Goal: Task Accomplishment & Management: Manage account settings

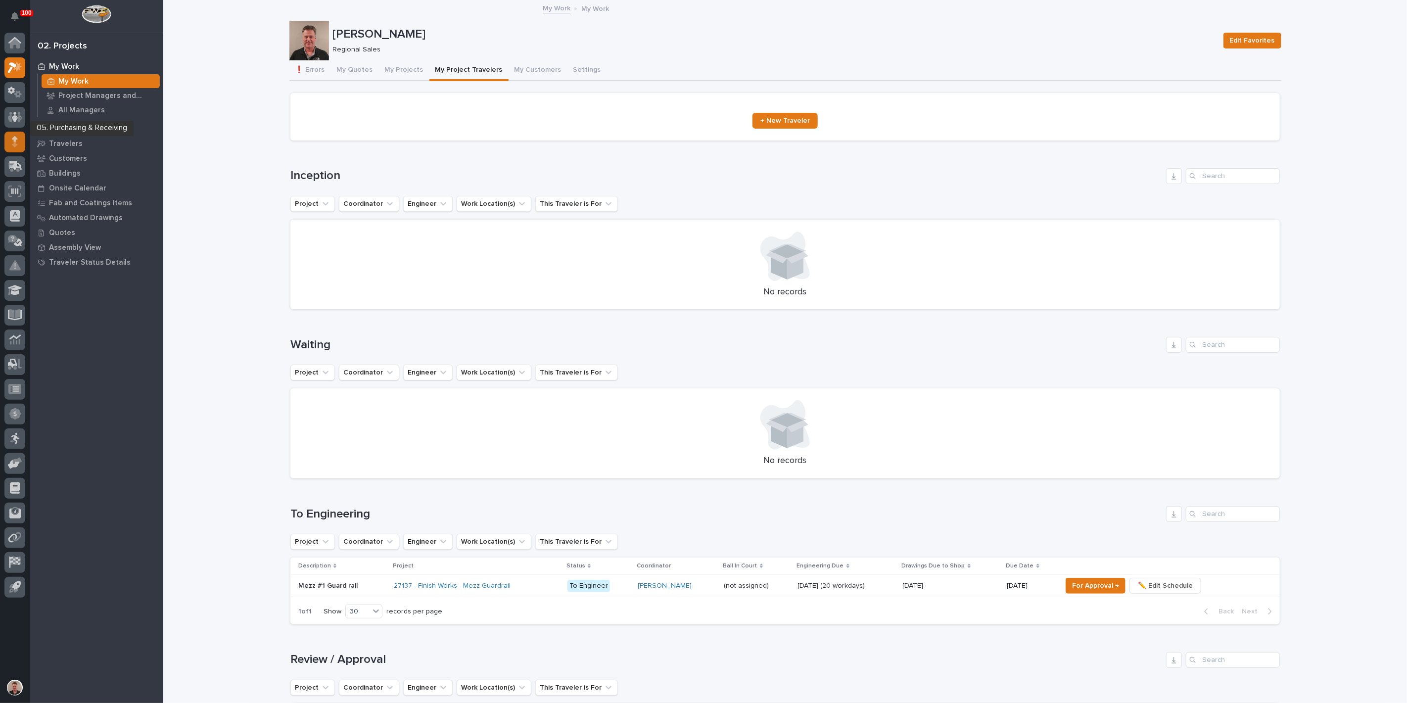
click at [12, 136] on icon at bounding box center [15, 141] width 6 height 11
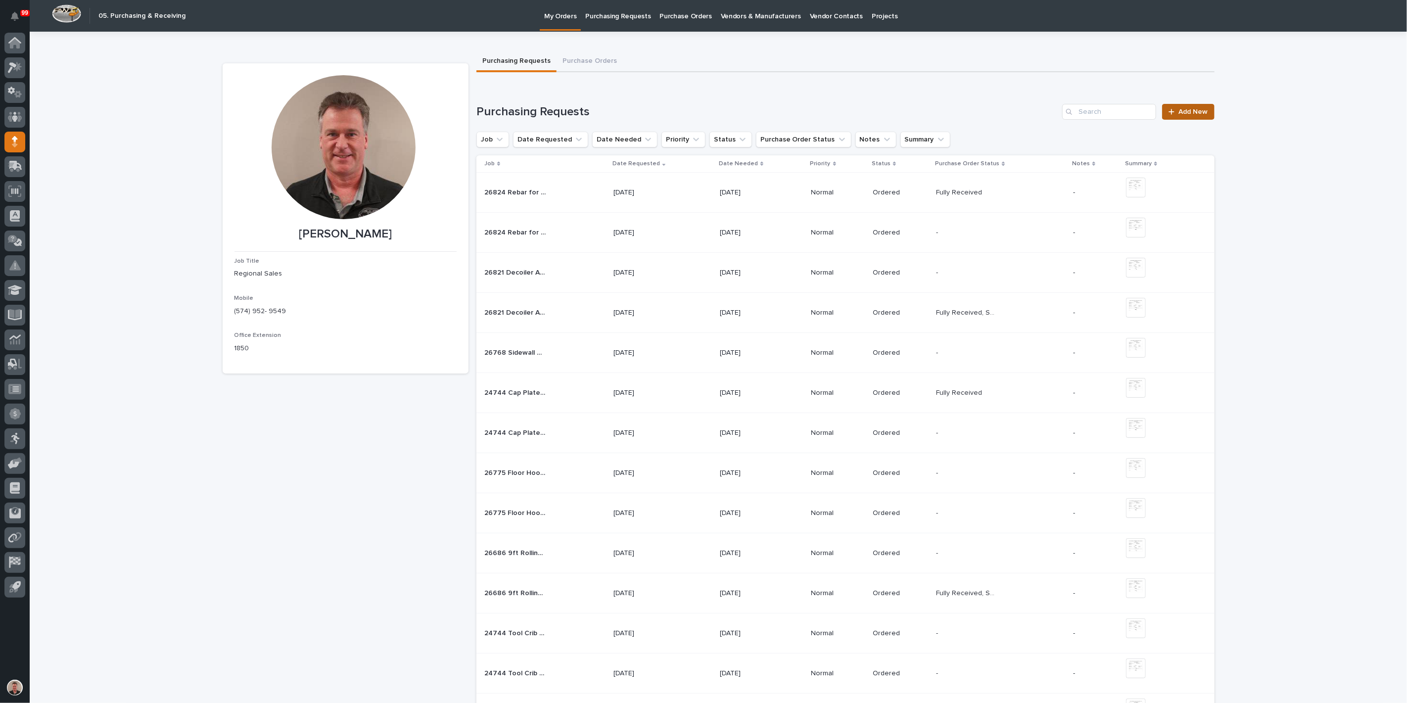
click at [1190, 115] on span "Add New" at bounding box center [1193, 111] width 29 height 7
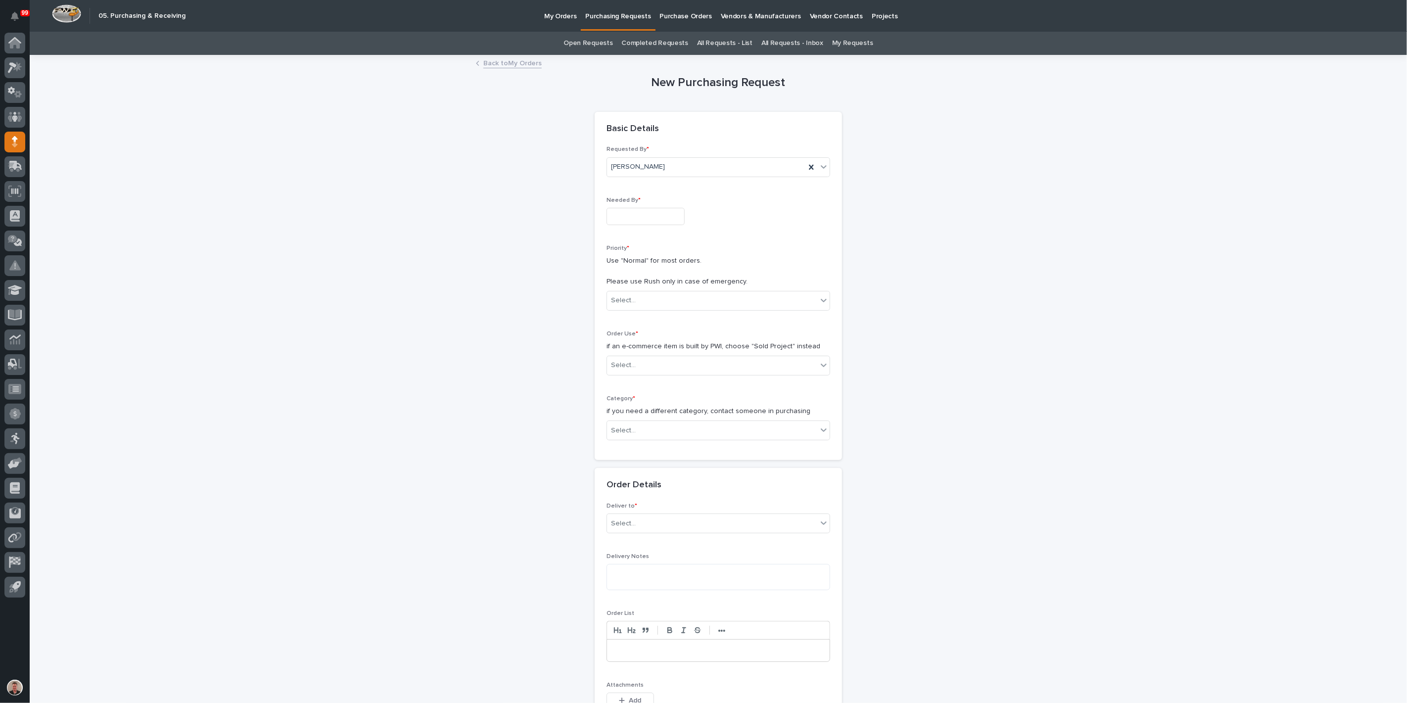
click at [633, 225] on input "text" at bounding box center [645, 216] width 78 height 17
click at [670, 129] on div "4" at bounding box center [676, 135] width 13 height 13
type input "**********"
click at [638, 305] on input "text" at bounding box center [637, 300] width 1 height 8
click at [630, 401] on div "Normal" at bounding box center [714, 404] width 217 height 17
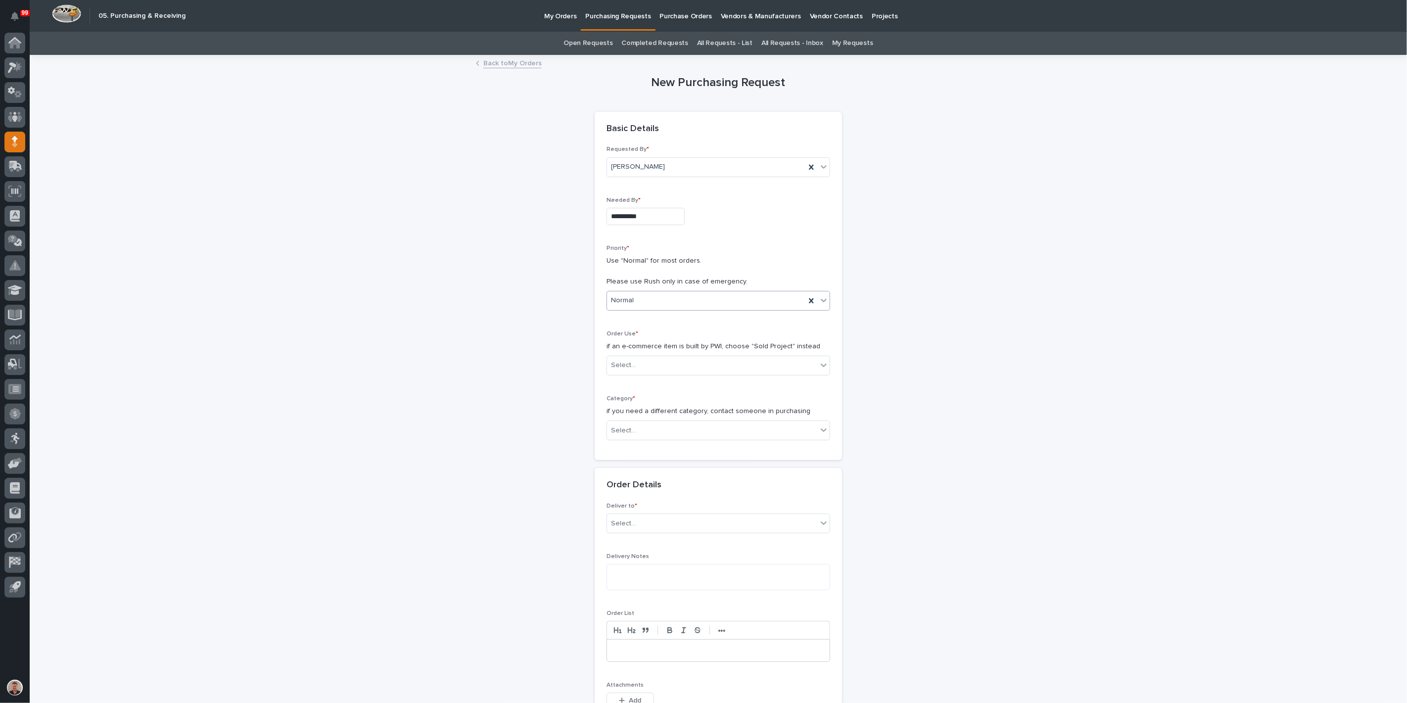
click at [657, 309] on div "Normal" at bounding box center [706, 300] width 198 height 16
click at [658, 372] on div "🔥 Rush" at bounding box center [714, 369] width 217 height 17
click at [644, 373] on div "Select..." at bounding box center [712, 365] width 210 height 16
click at [644, 461] on div "Sold Project" at bounding box center [714, 458] width 217 height 17
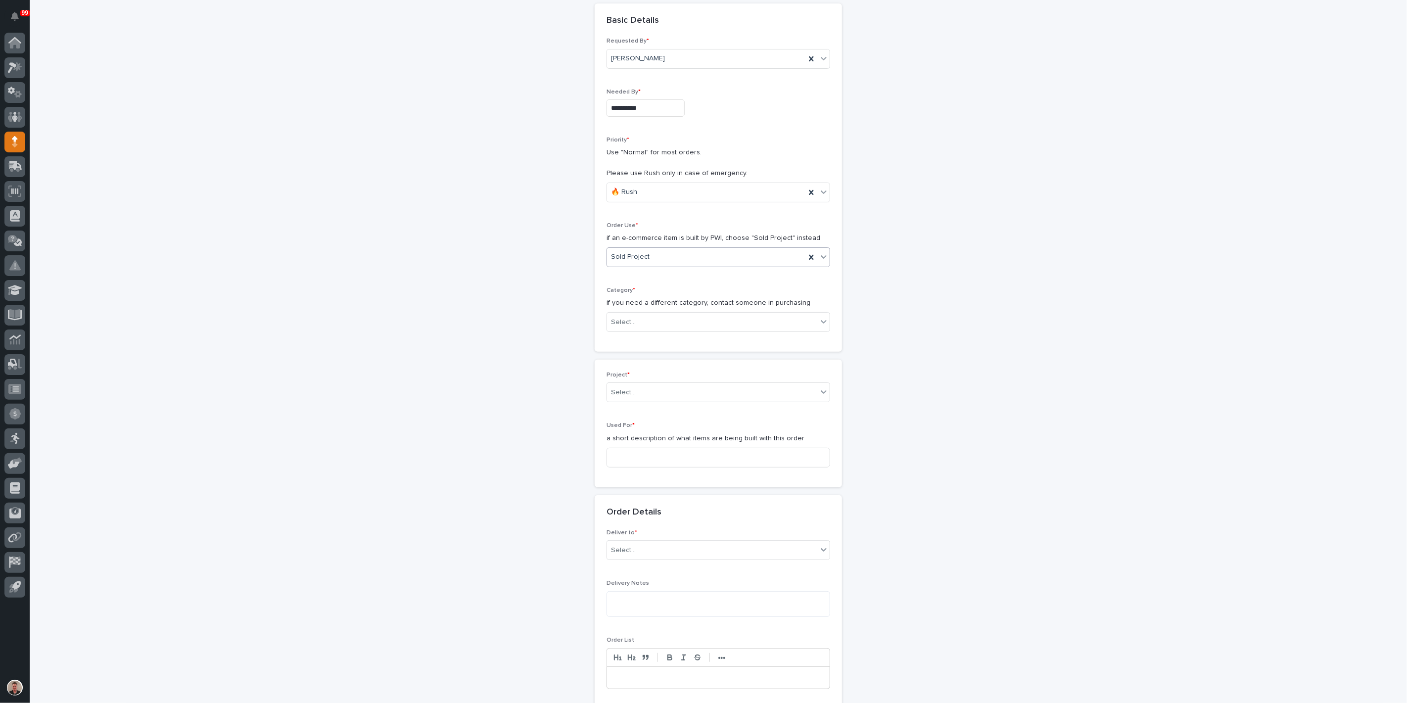
scroll to position [115, 0]
click at [653, 324] on div "Select..." at bounding box center [712, 316] width 210 height 16
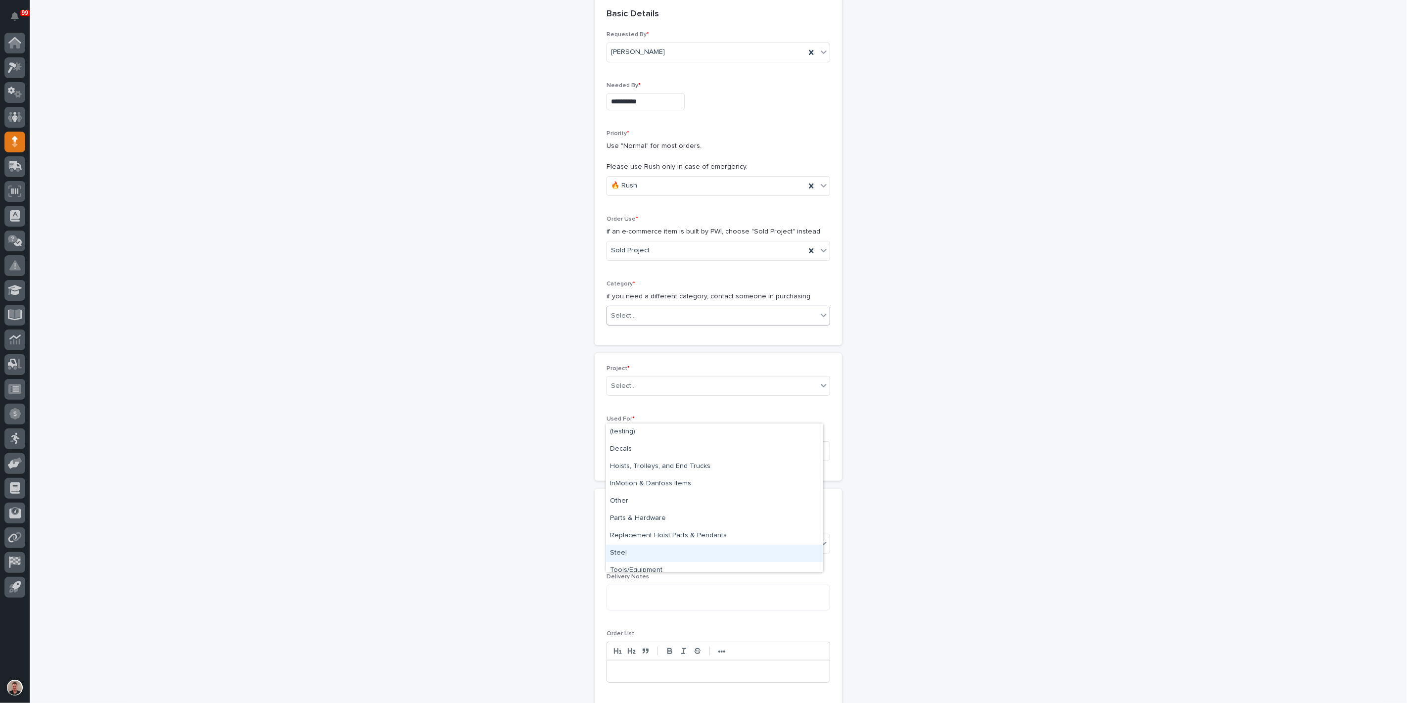
click at [653, 550] on div "Steel" at bounding box center [714, 553] width 217 height 17
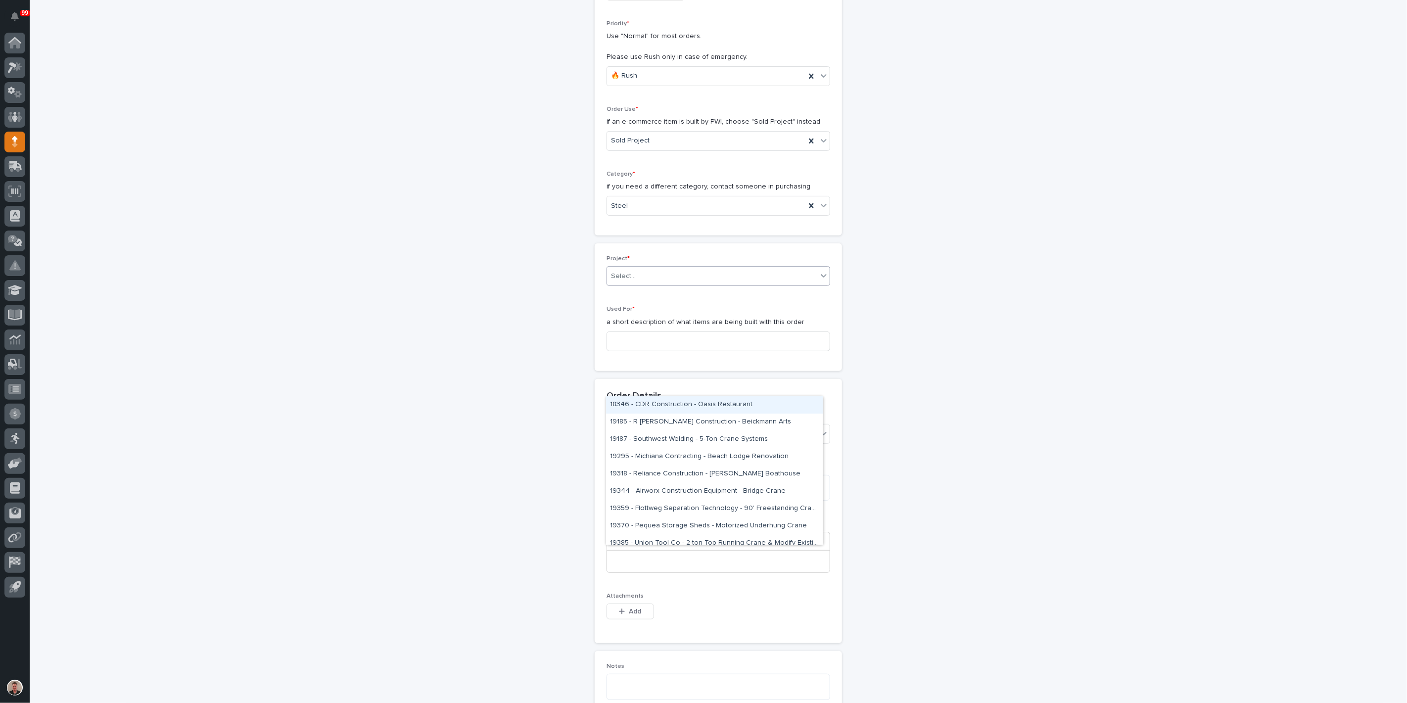
click at [656, 284] on div "Select..." at bounding box center [712, 276] width 210 height 16
type input "*****"
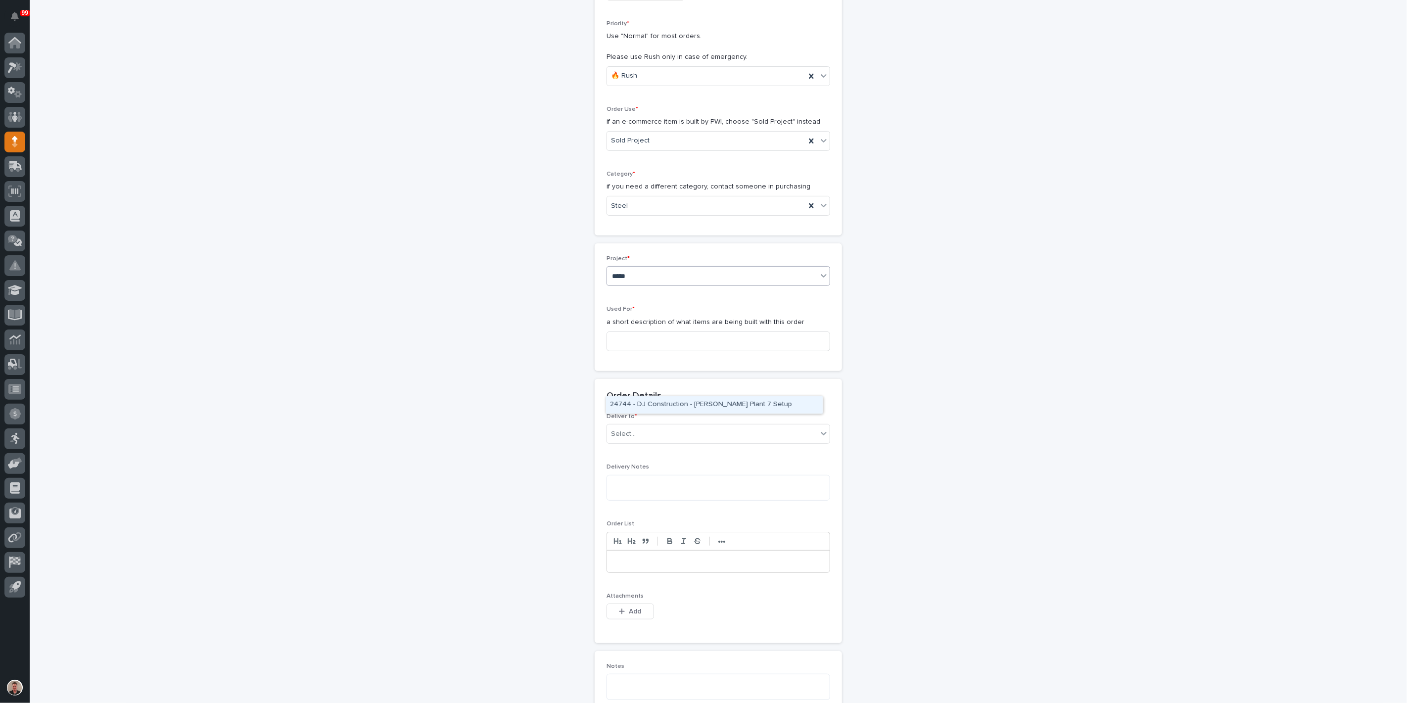
click at [656, 401] on div "24744 - DJ Construction - [PERSON_NAME] Plant 7 Setup" at bounding box center [714, 404] width 217 height 17
click at [649, 350] on input at bounding box center [718, 340] width 224 height 20
drag, startPoint x: 613, startPoint y: 478, endPoint x: 744, endPoint y: 483, distance: 131.2
click at [744, 350] on input "Frame Rotator Floor Track - Steel" at bounding box center [718, 340] width 224 height 20
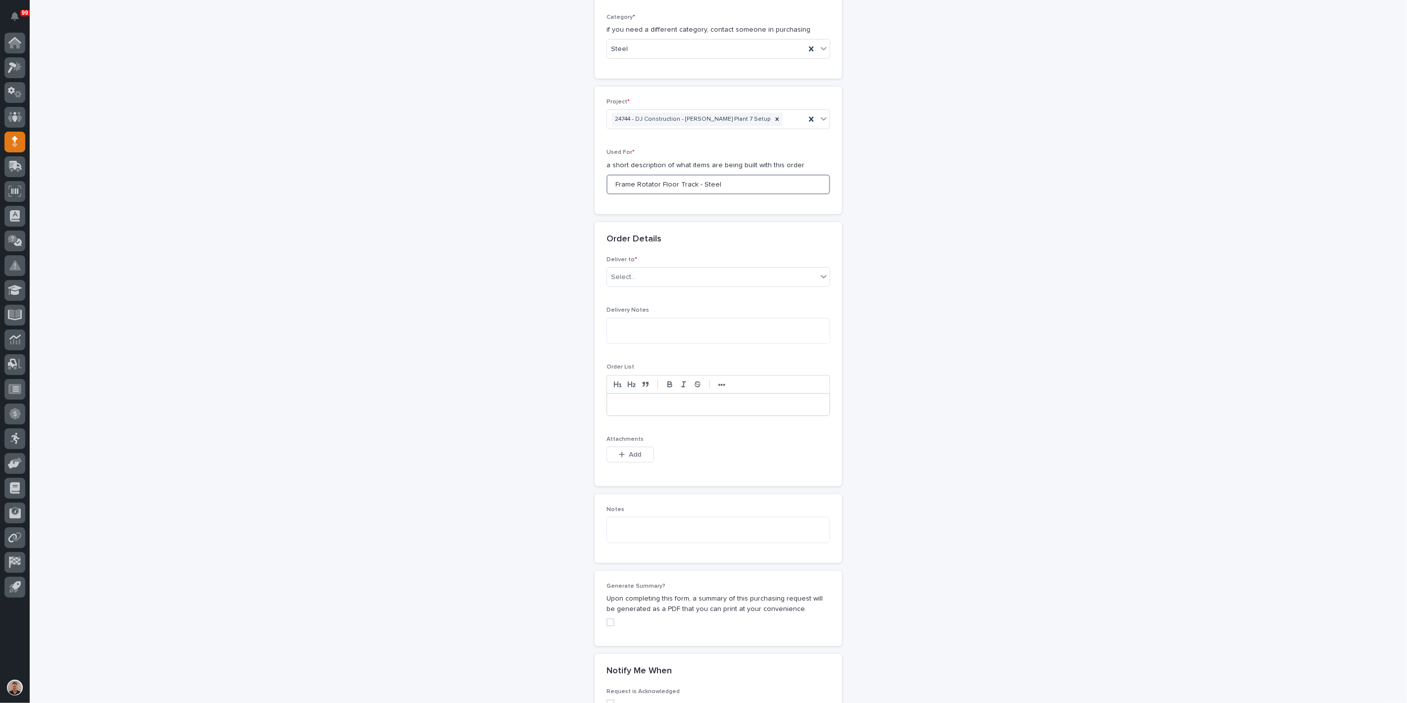
scroll to position [390, 0]
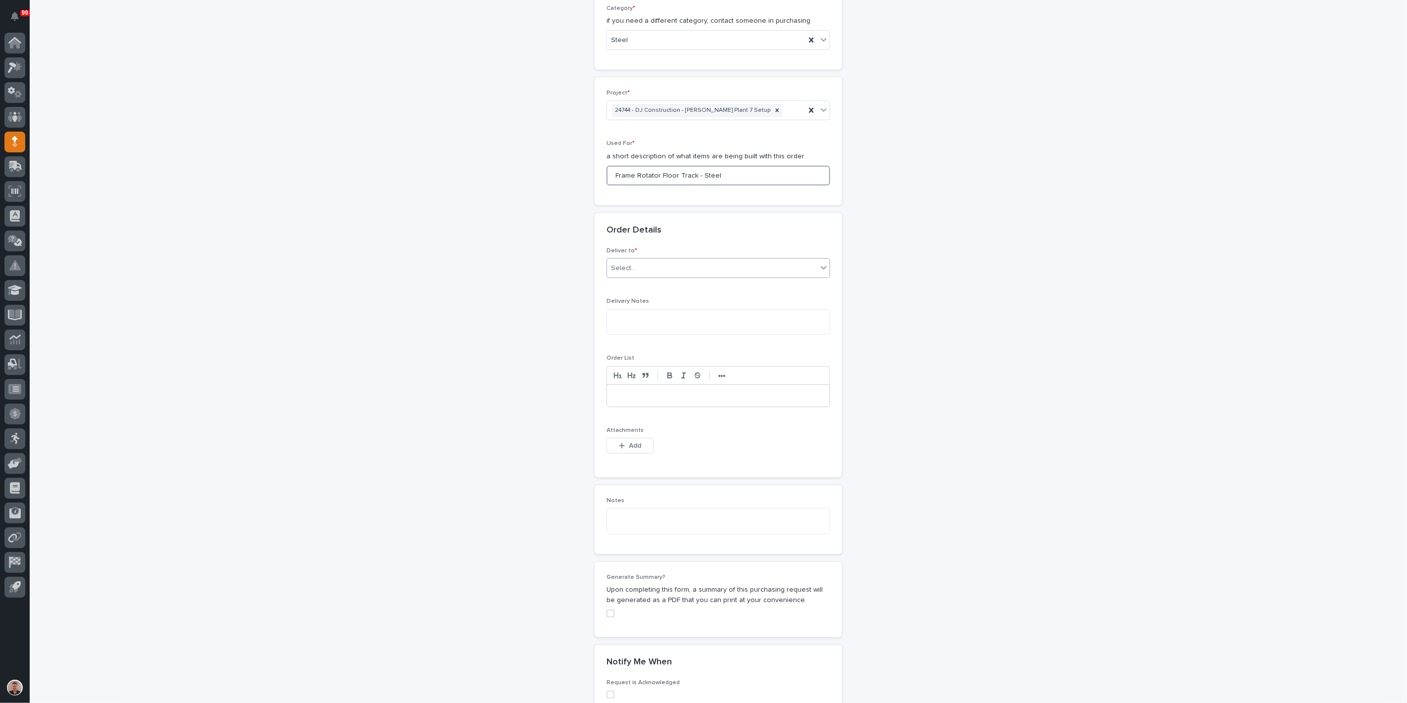
type input "Frame Rotator Floor Track - Steel"
click at [691, 277] on div "Select..." at bounding box center [712, 268] width 210 height 16
click at [682, 443] on div "PWI" at bounding box center [714, 445] width 217 height 17
click at [635, 454] on button "Add" at bounding box center [629, 446] width 47 height 16
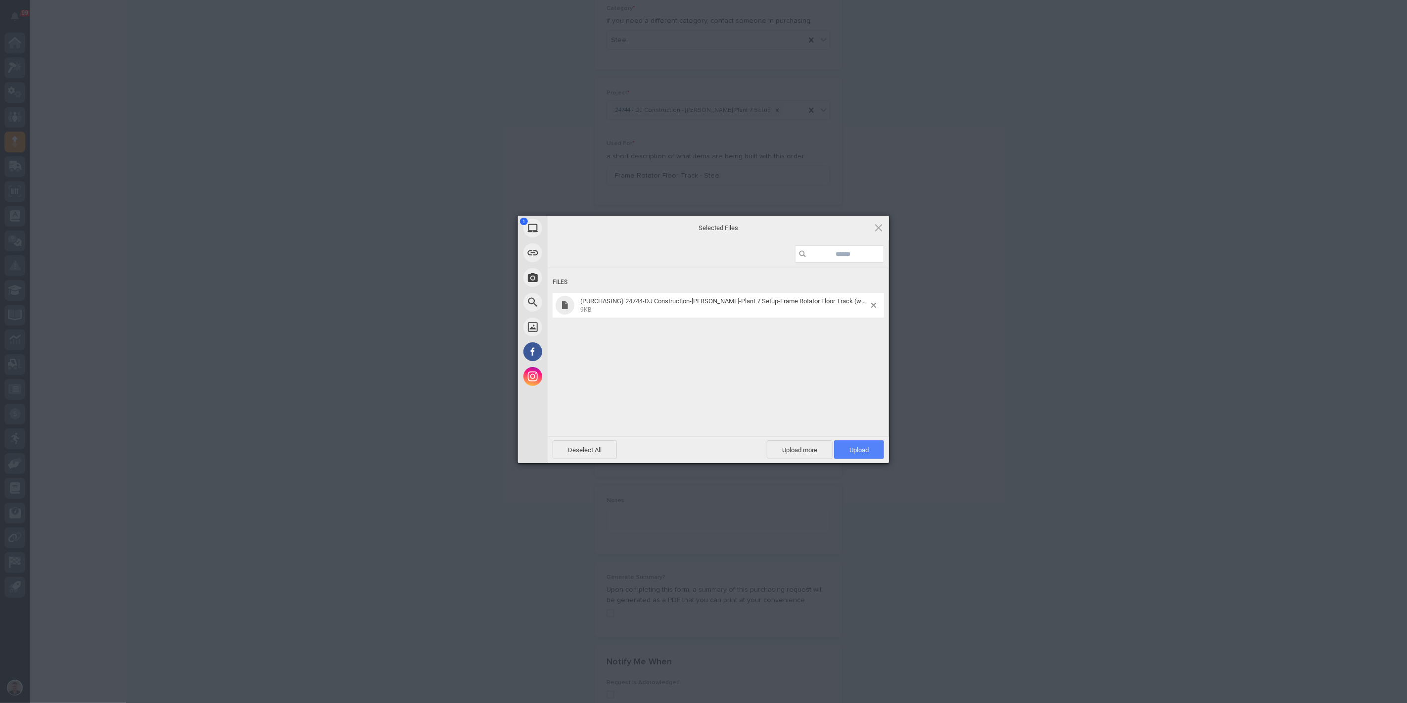
click at [849, 449] on span "Upload 1" at bounding box center [858, 449] width 19 height 7
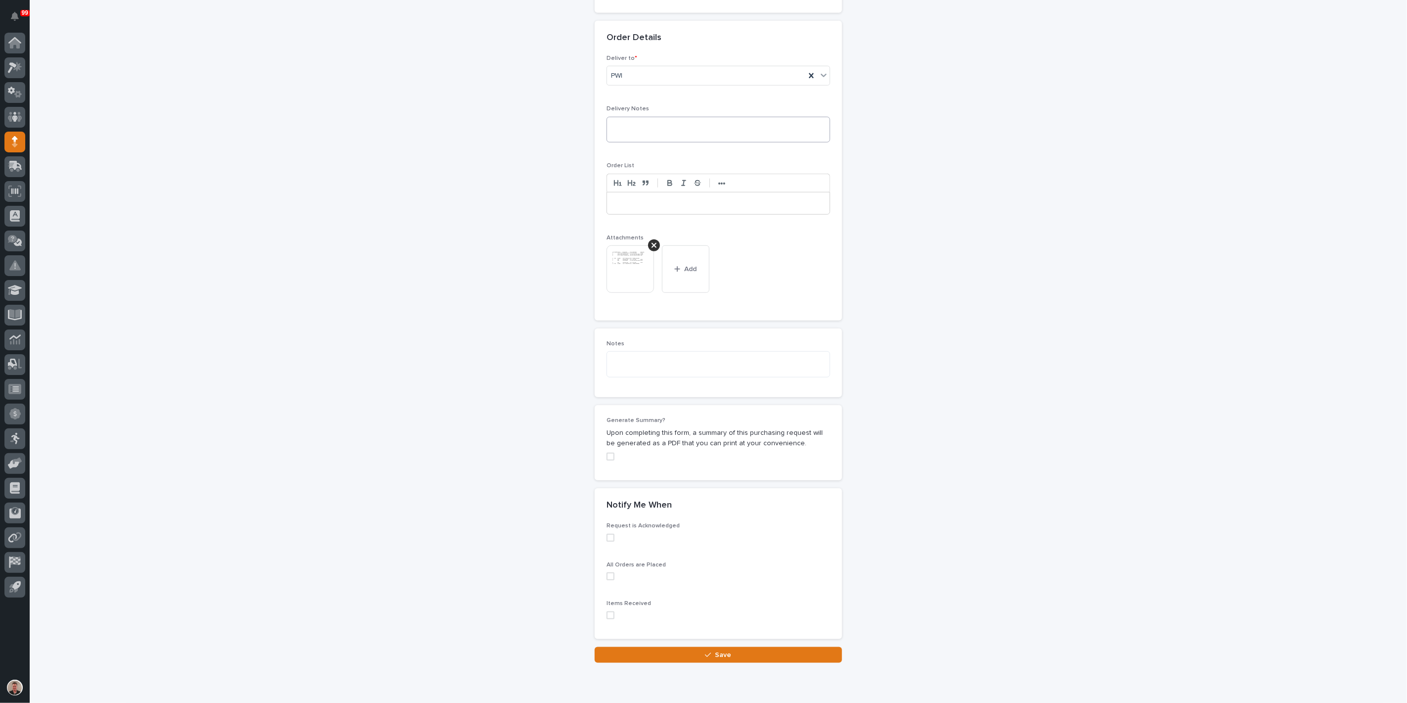
scroll to position [900, 0]
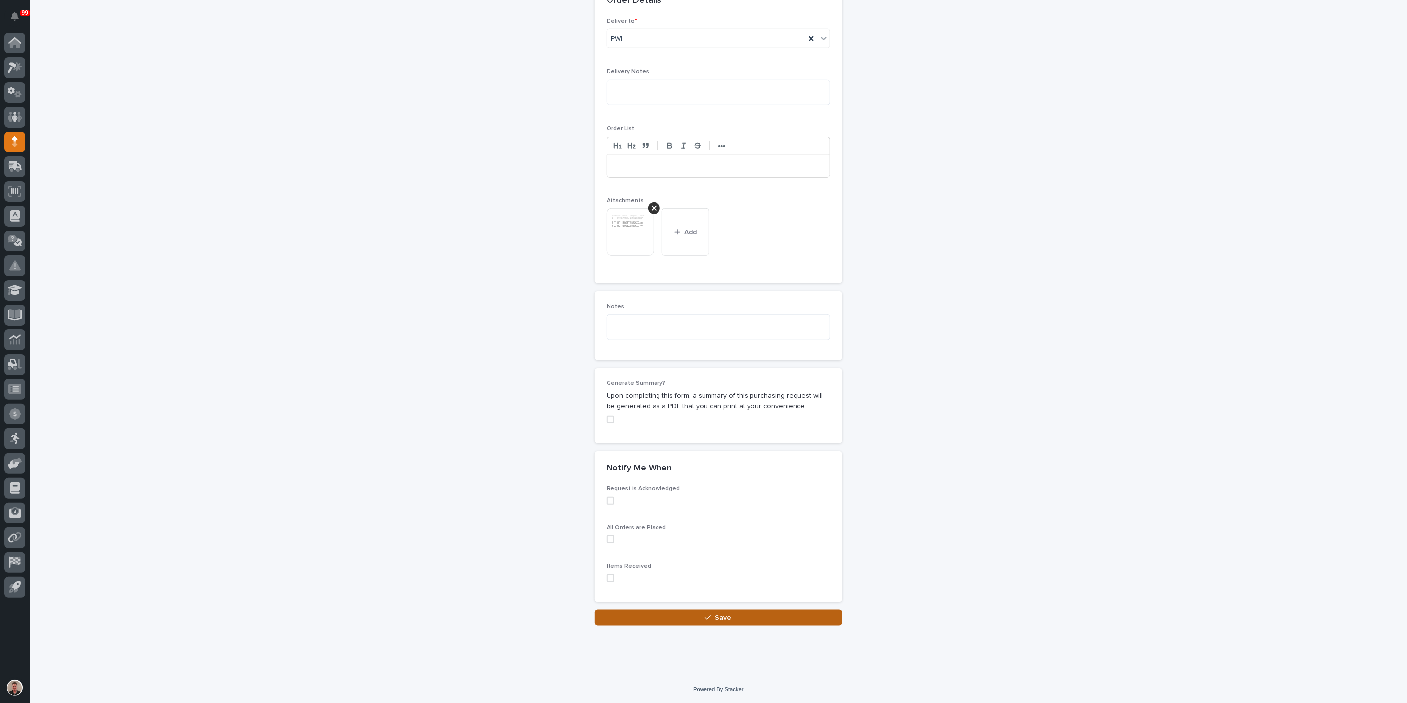
click at [643, 616] on button "Save" at bounding box center [718, 618] width 247 height 16
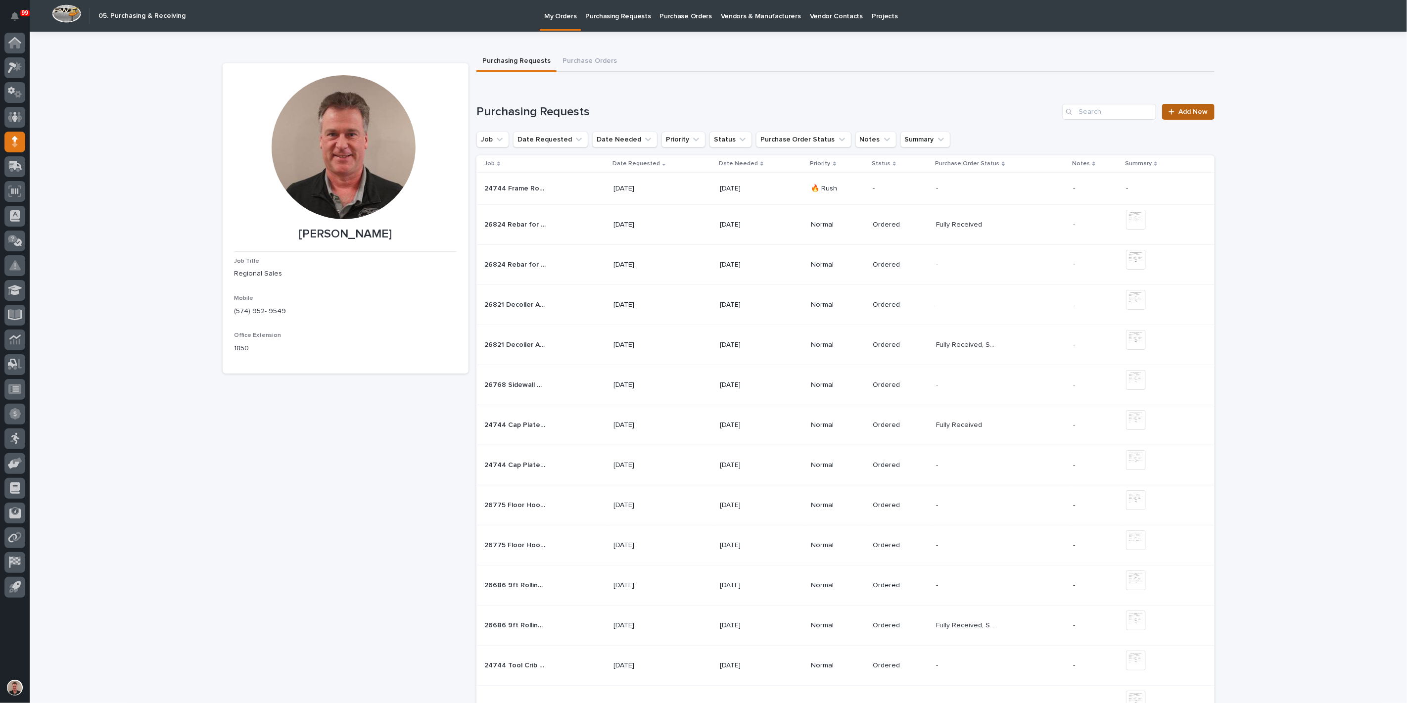
click at [1183, 115] on span "Add New" at bounding box center [1193, 111] width 29 height 7
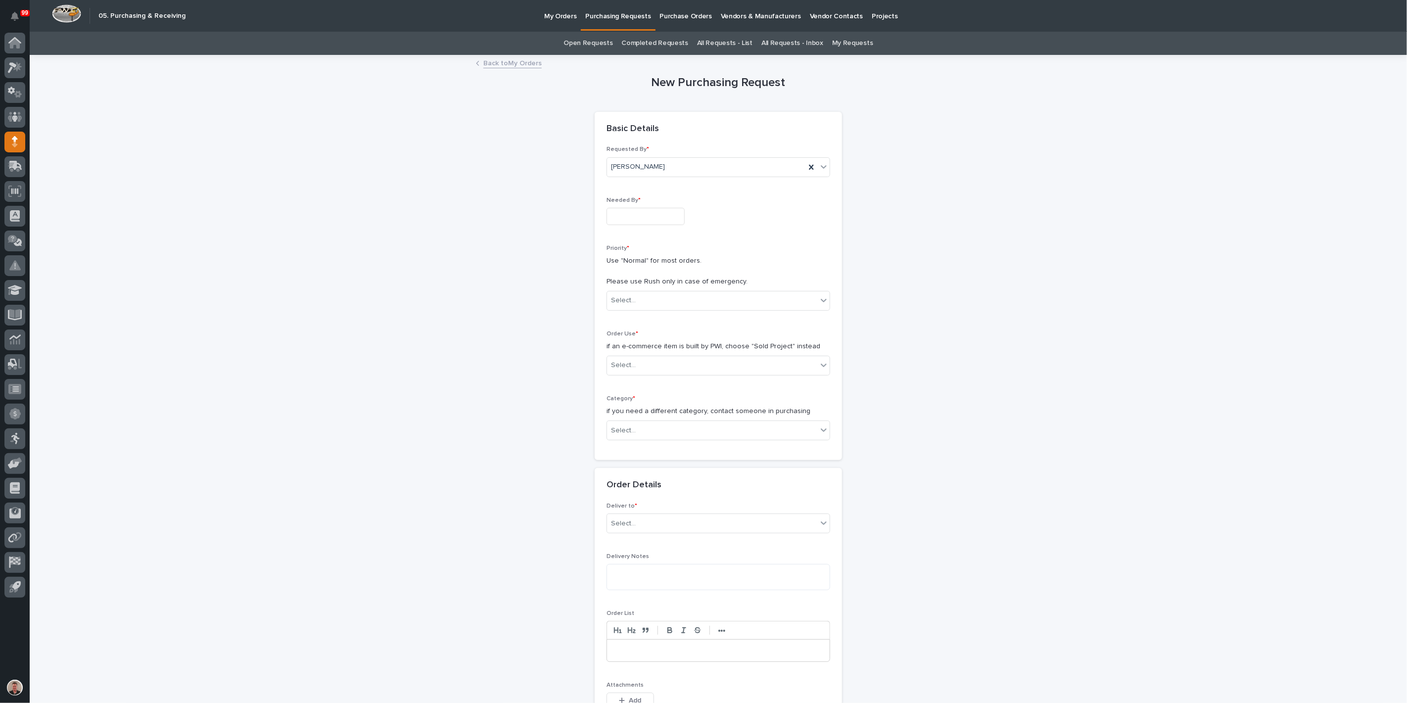
click at [685, 225] on input "text" at bounding box center [645, 216] width 78 height 17
click at [670, 129] on div "4" at bounding box center [676, 135] width 13 height 13
type input "**********"
click at [632, 306] on div "Select..." at bounding box center [623, 300] width 25 height 10
click at [632, 373] on div "🔥 Rush" at bounding box center [714, 369] width 217 height 17
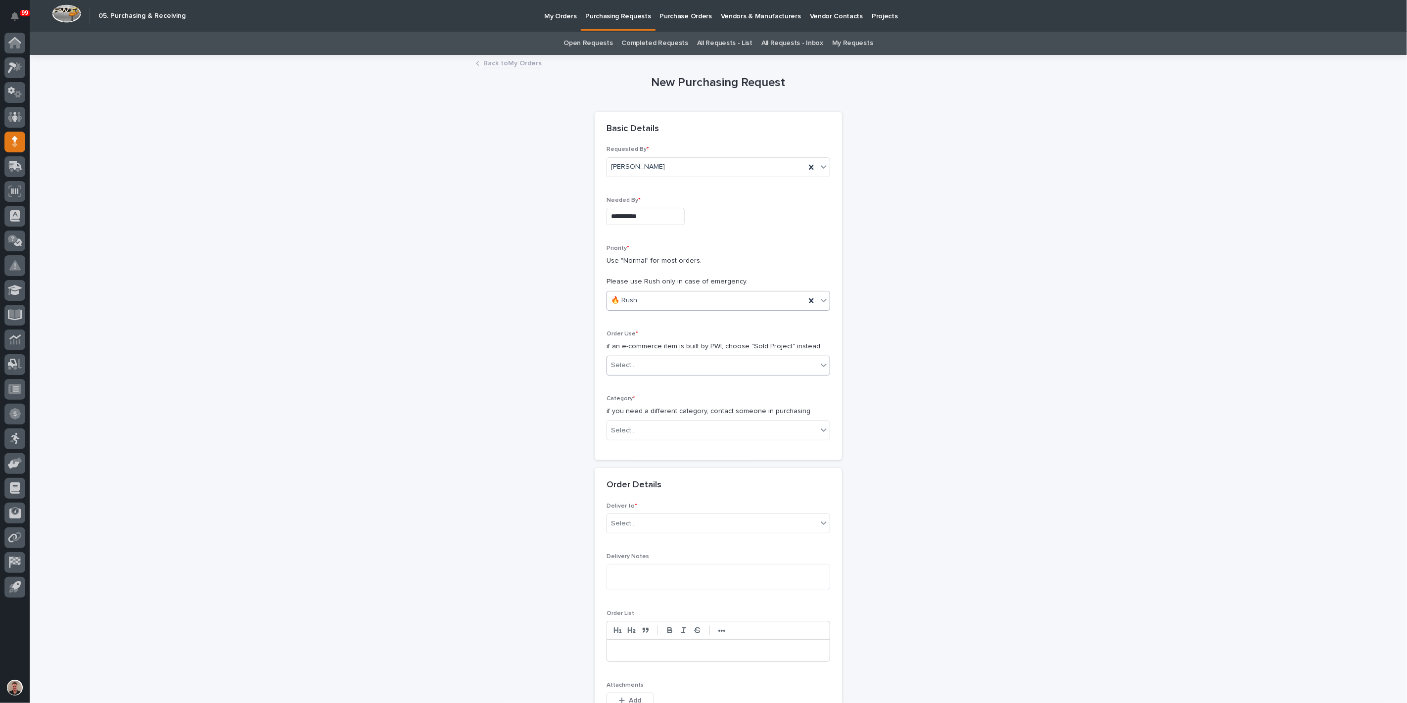
click at [631, 371] on div "Select..." at bounding box center [623, 365] width 25 height 10
click at [632, 463] on div "Sold Project" at bounding box center [714, 458] width 217 height 17
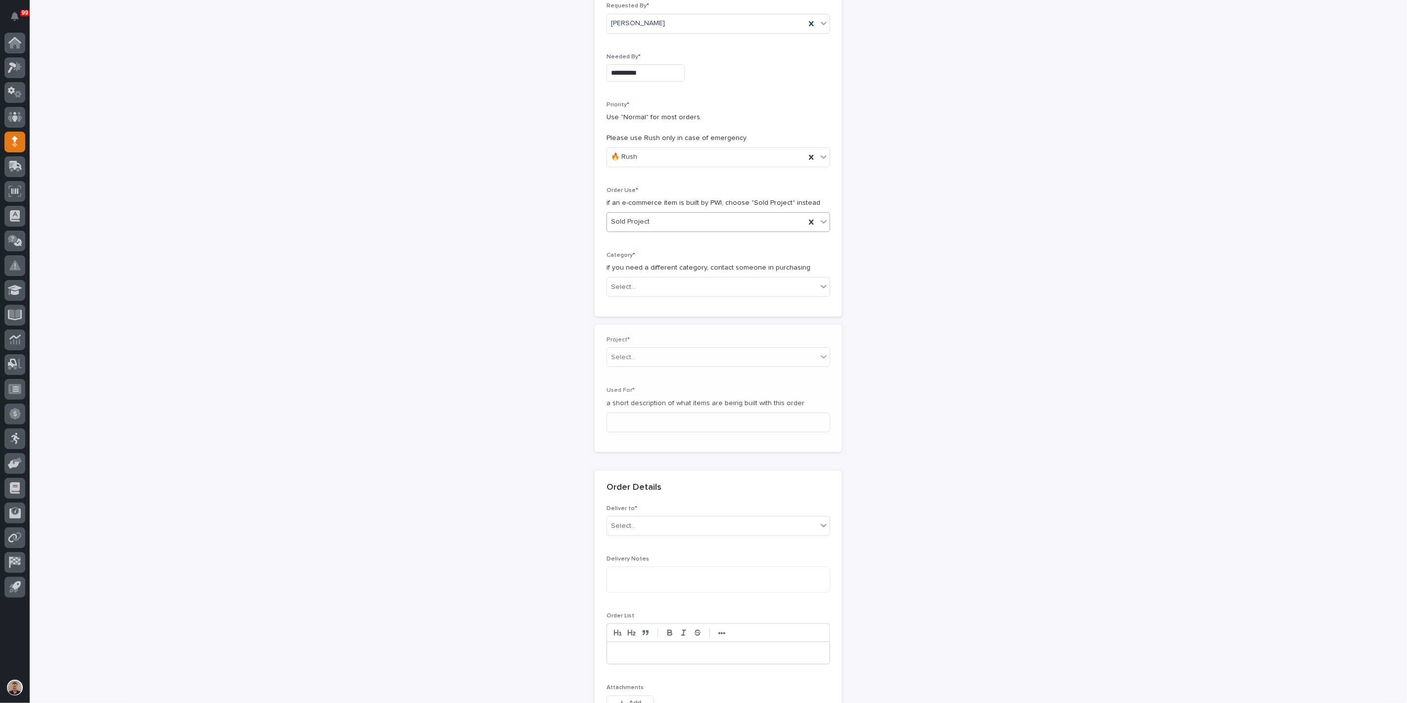
scroll to position [143, 0]
click at [643, 295] on div "Select..." at bounding box center [712, 287] width 210 height 16
click at [647, 487] on div "Parts & Hardware" at bounding box center [714, 489] width 217 height 17
click at [651, 366] on div "Select..." at bounding box center [712, 357] width 210 height 16
type input "*****"
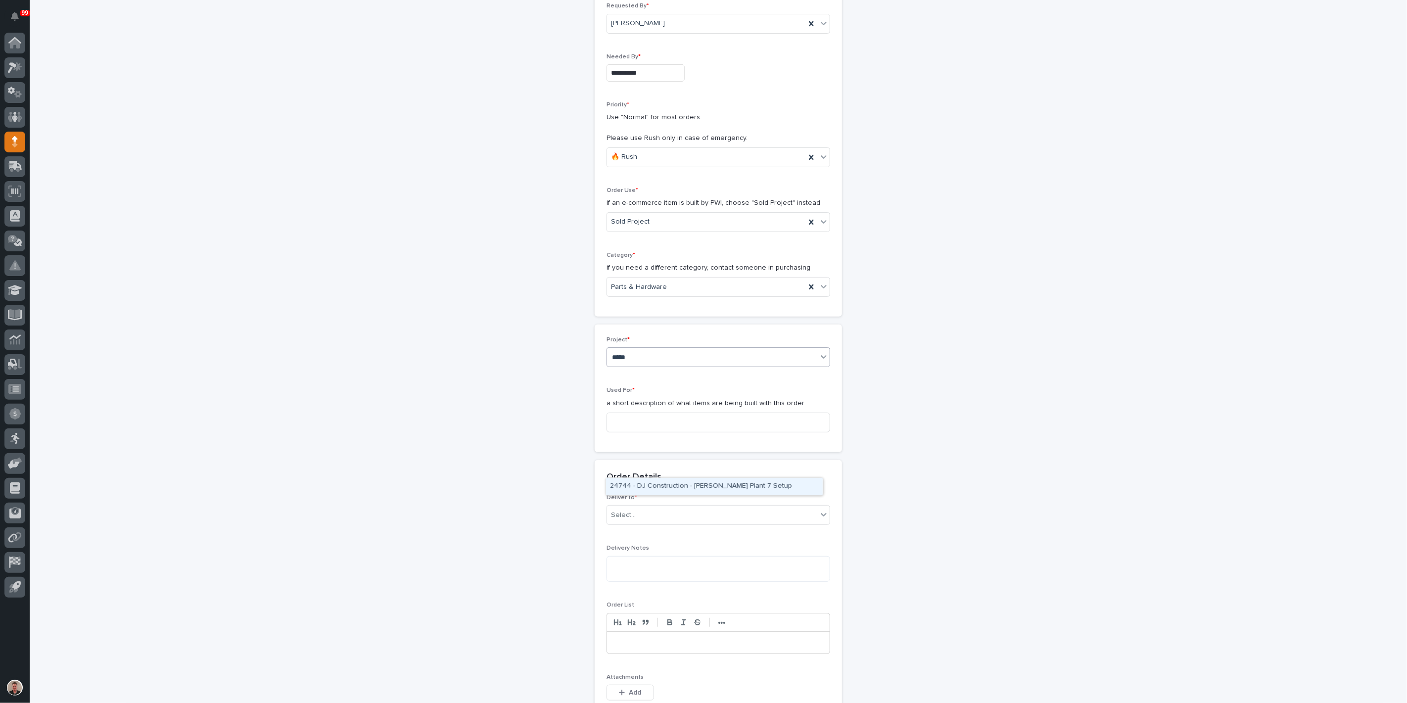
click at [662, 481] on div "24744 - DJ Construction - [PERSON_NAME] Plant 7 Setup" at bounding box center [714, 486] width 217 height 17
click at [638, 432] on input at bounding box center [718, 422] width 224 height 20
paste input "Frame Rotator Floor Track - Steel"
click at [763, 432] on input "Frame Rotator Floor Track - Steel" at bounding box center [718, 422] width 224 height 20
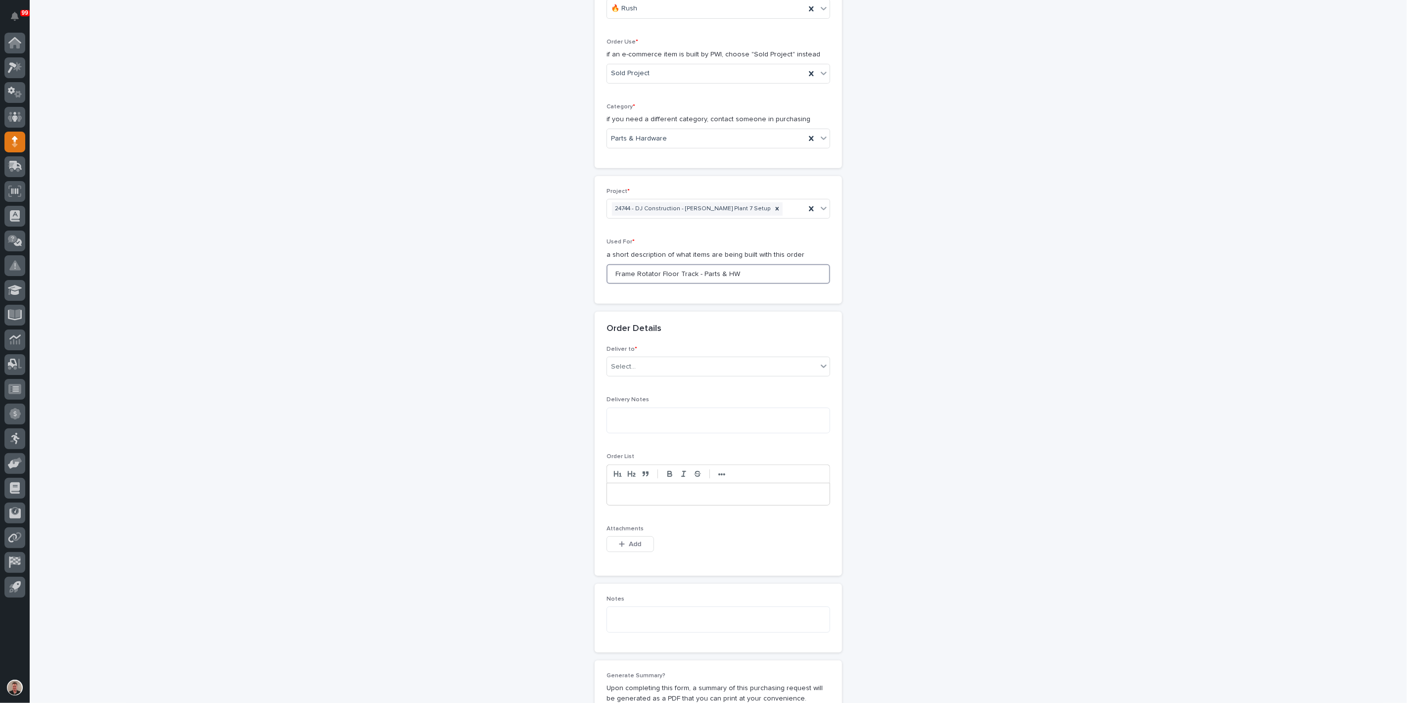
scroll to position [309, 0]
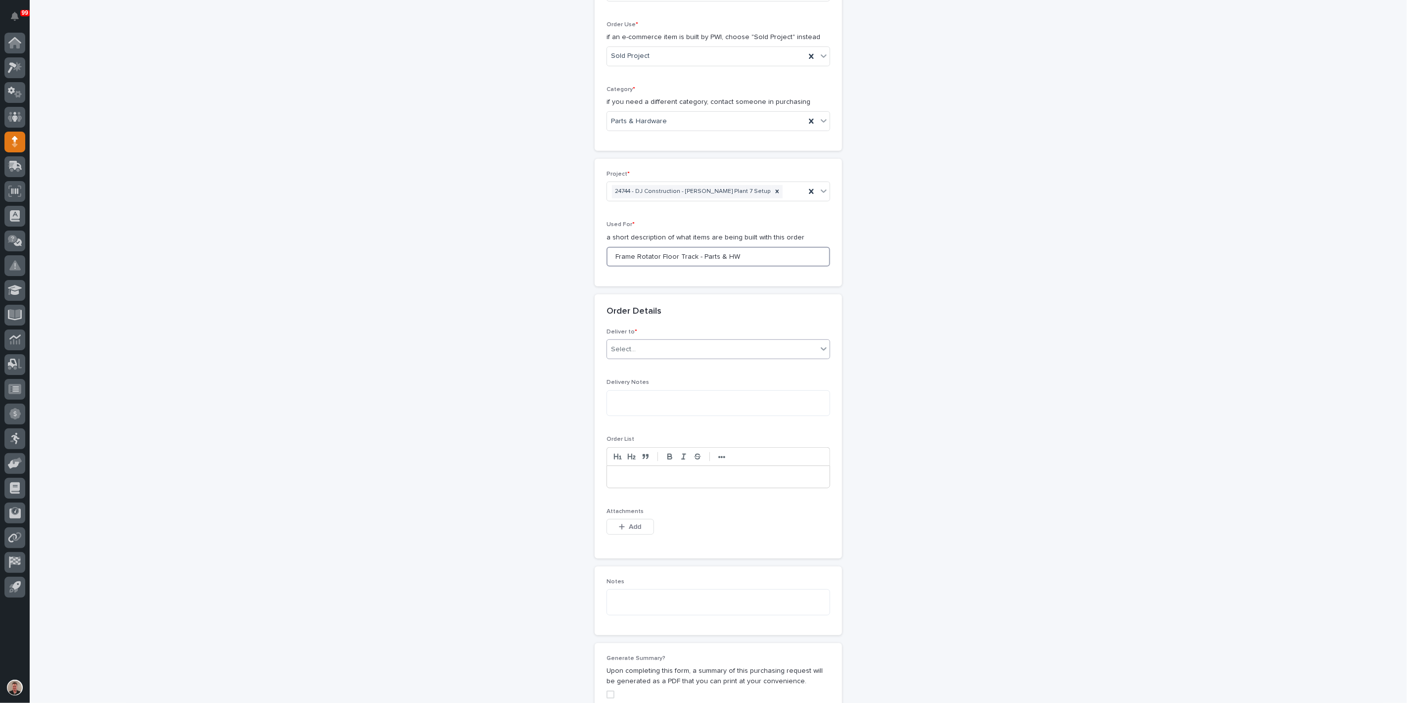
type input "Frame Rotator Floor Track - Parts & HW"
click at [733, 358] on div "Select..." at bounding box center [712, 349] width 210 height 16
click at [729, 527] on div "PWI" at bounding box center [714, 526] width 217 height 17
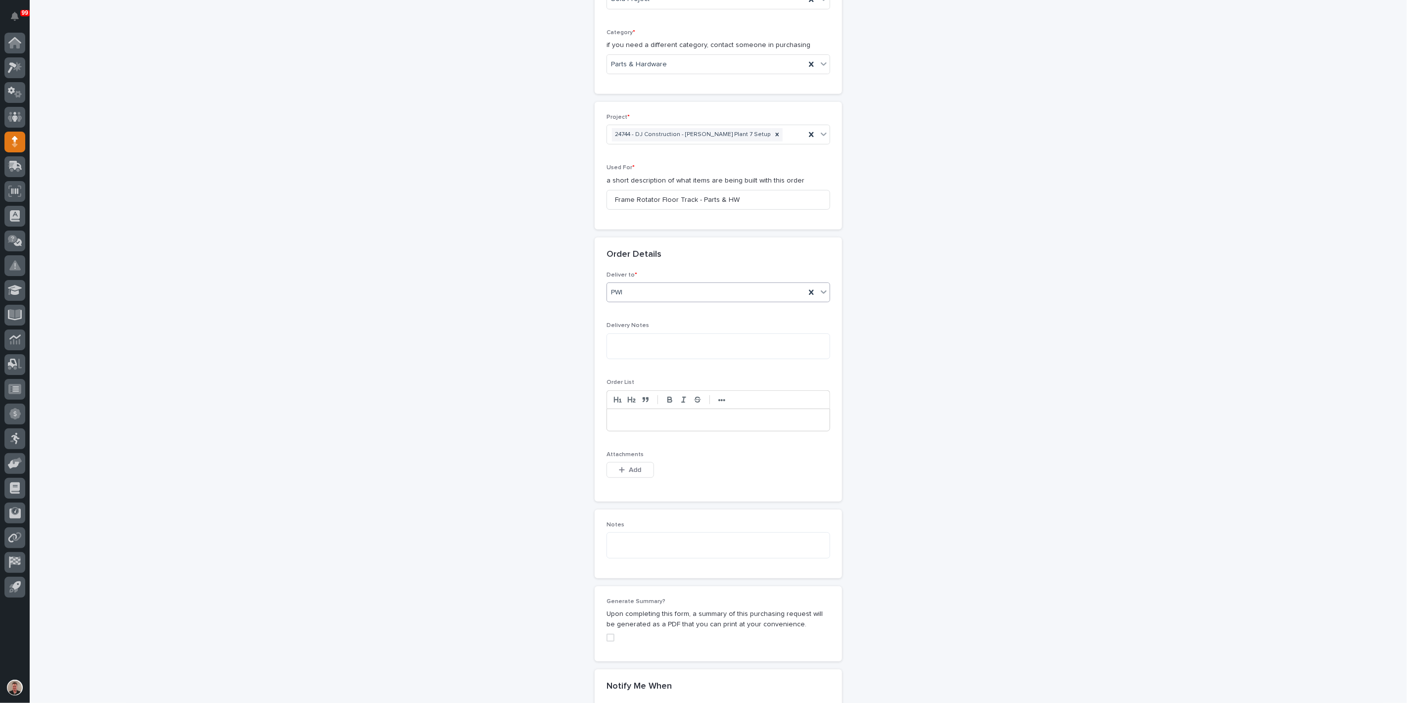
scroll to position [419, 0]
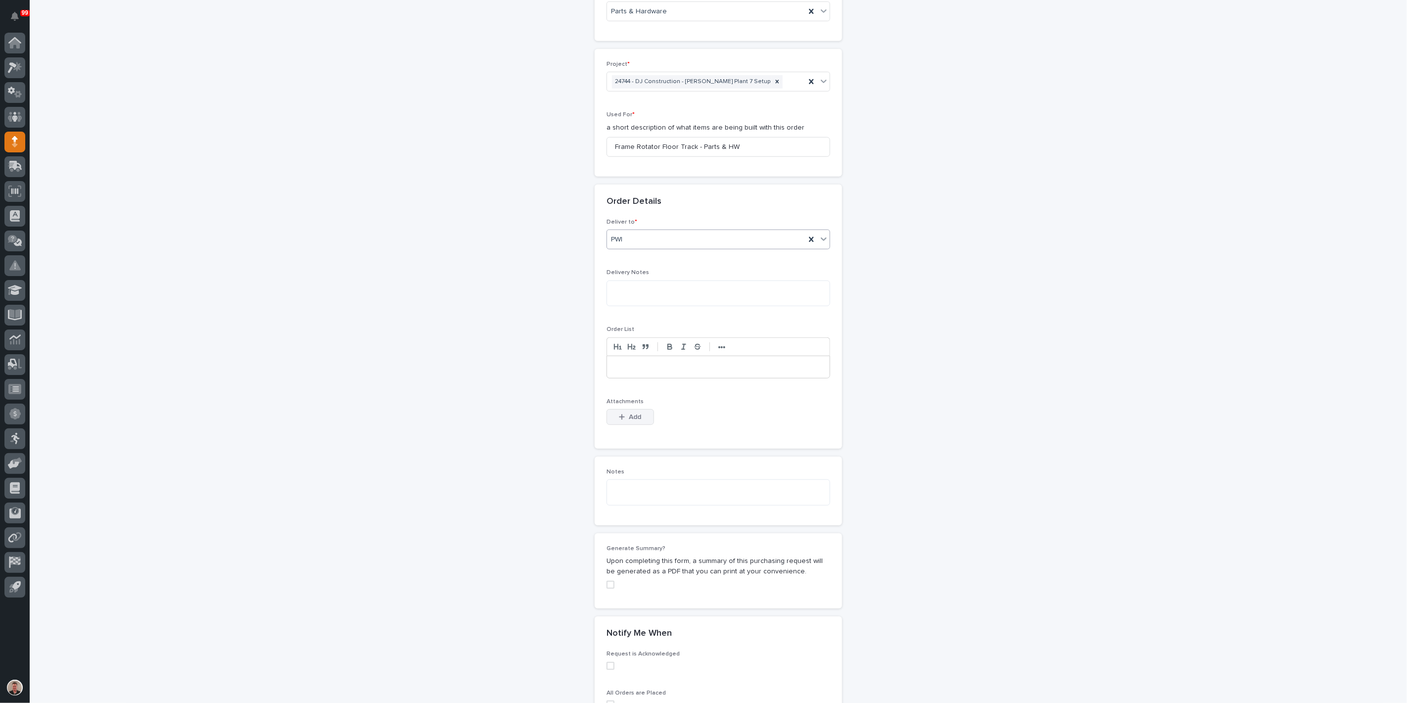
click at [640, 421] on span "Add" at bounding box center [635, 417] width 12 height 9
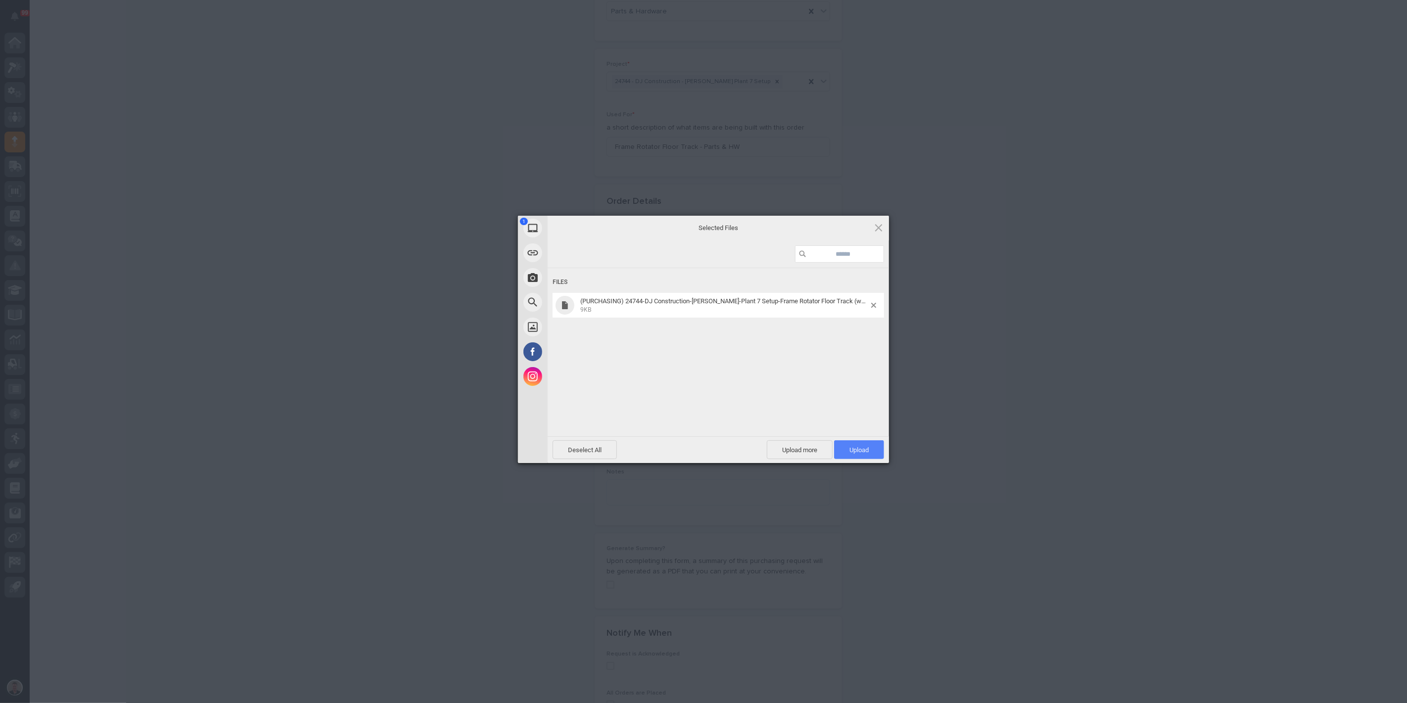
click at [851, 448] on span "Upload 1" at bounding box center [858, 449] width 19 height 7
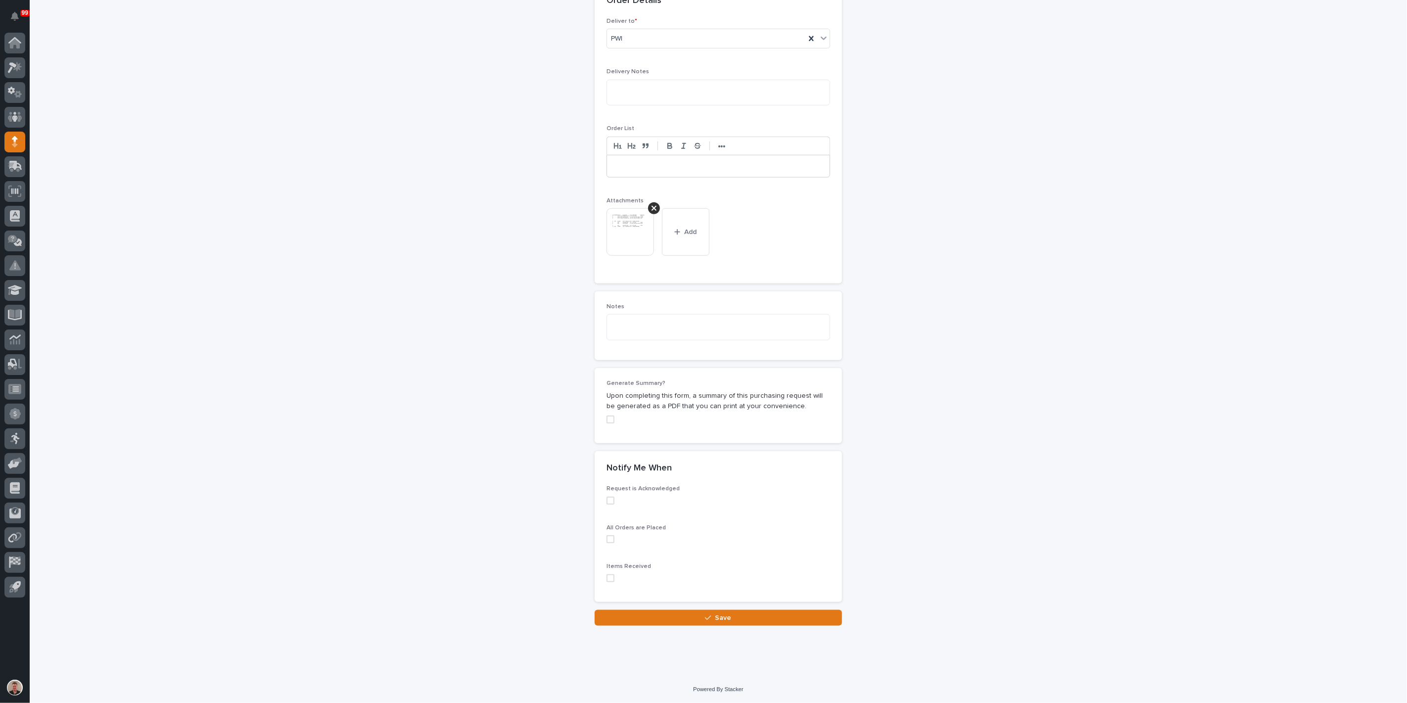
scroll to position [900, 0]
click at [752, 617] on button "Save" at bounding box center [718, 618] width 247 height 16
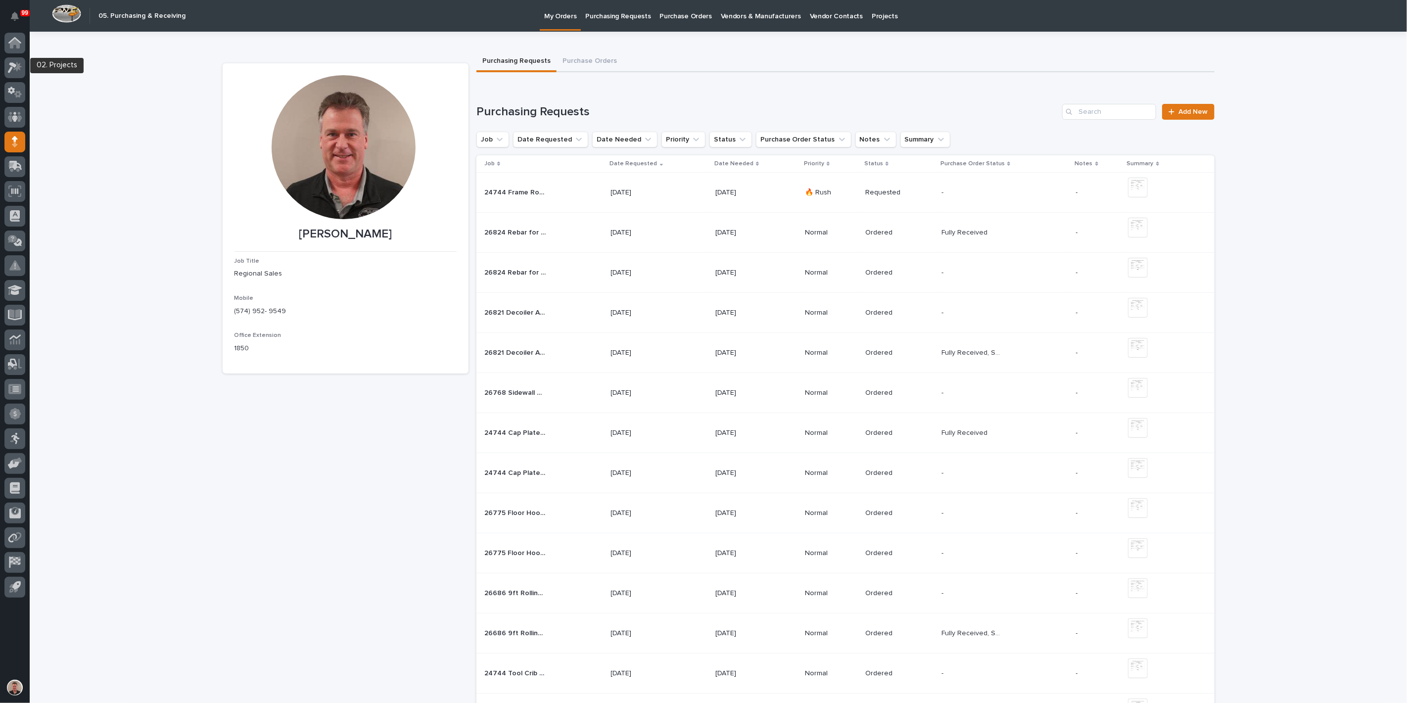
click at [15, 60] on div at bounding box center [14, 67] width 21 height 21
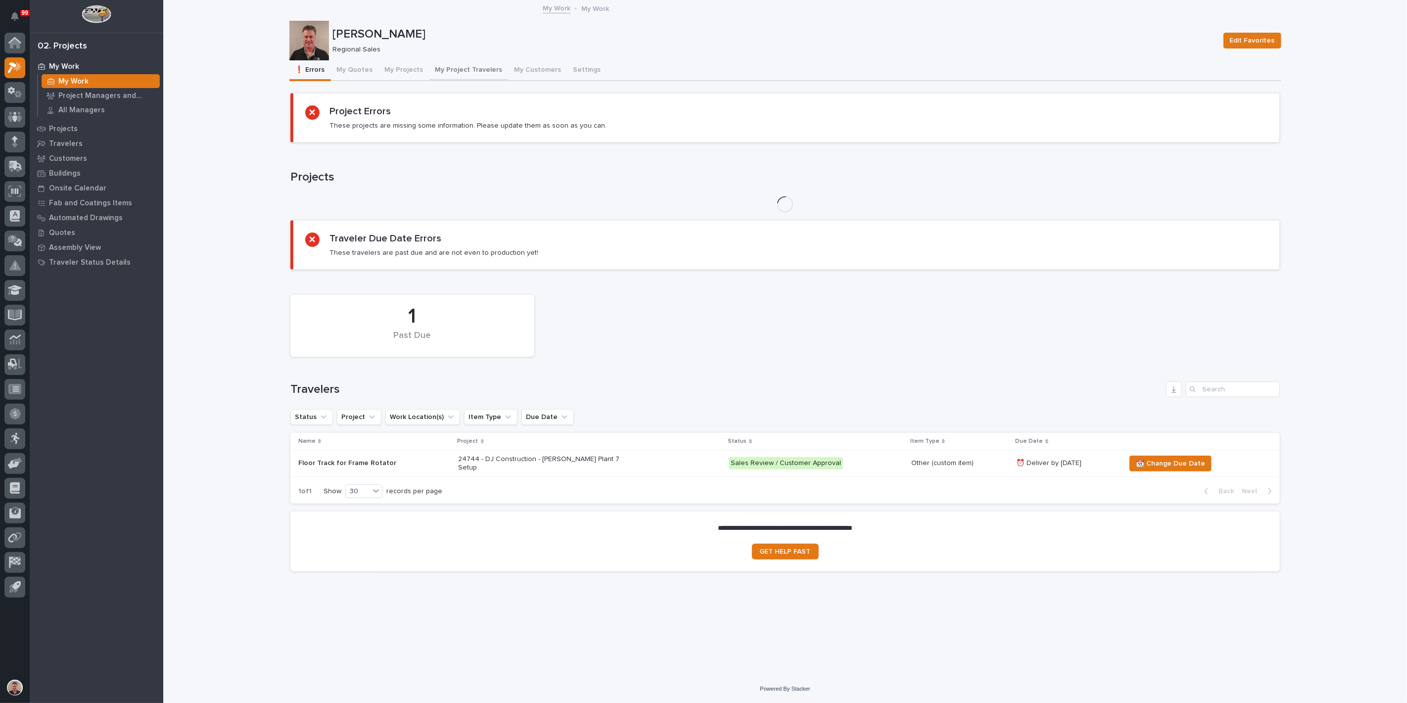
click at [485, 78] on button "My Project Travelers" at bounding box center [468, 70] width 79 height 21
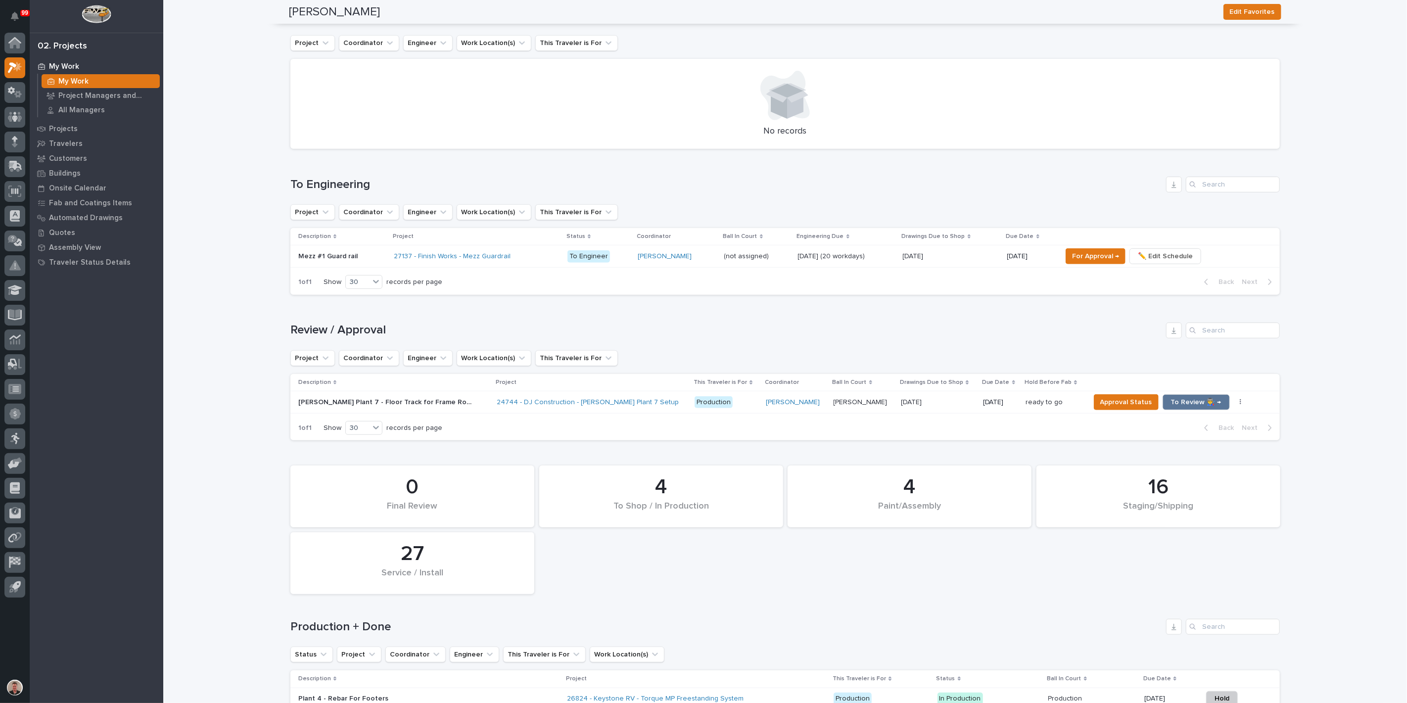
scroll to position [439, 0]
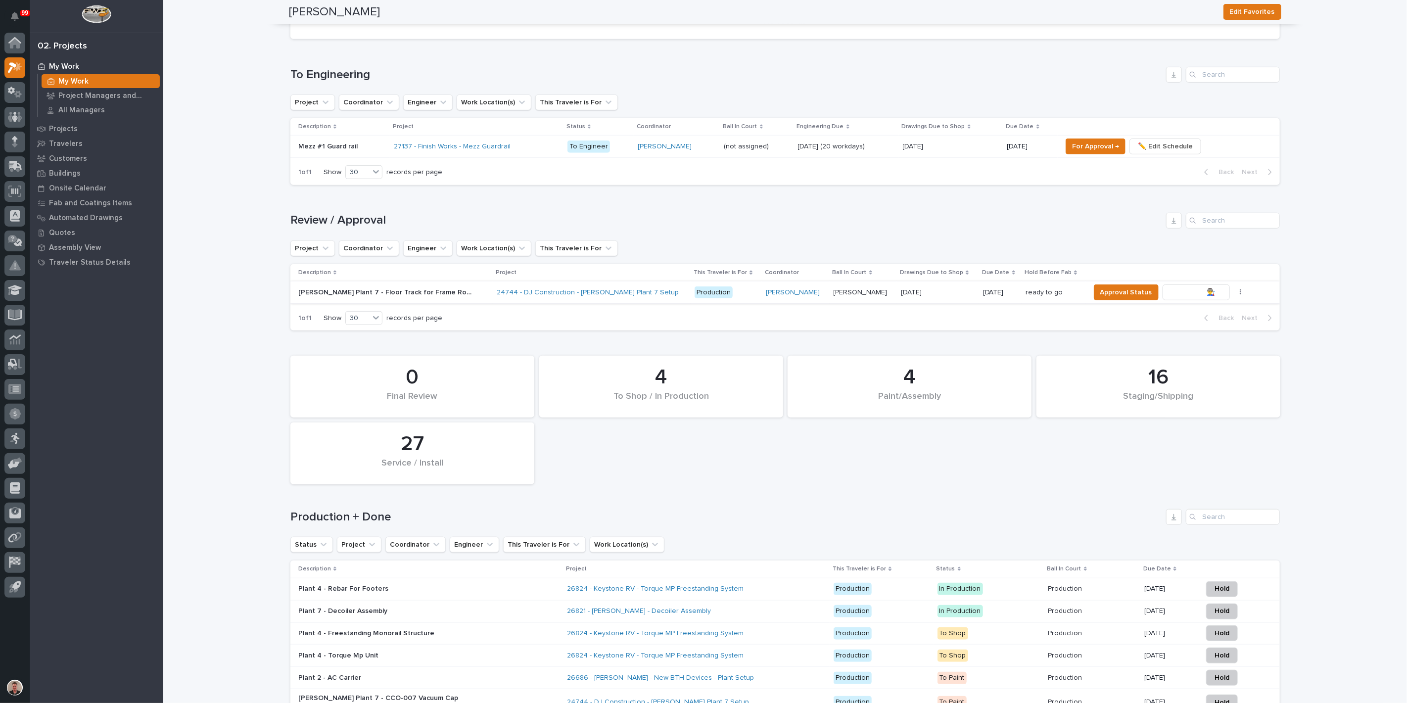
click at [1178, 298] on span "To Review 👨‍🏭 →" at bounding box center [1196, 292] width 50 height 12
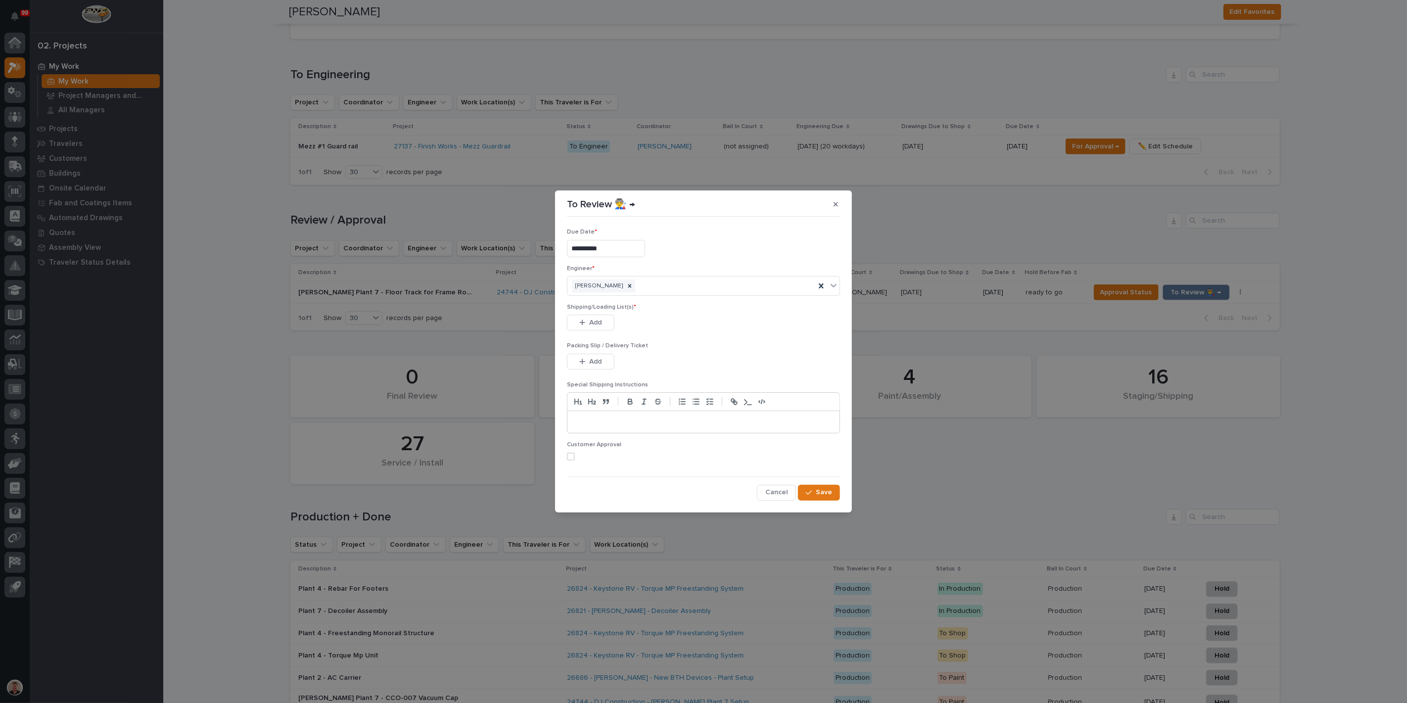
drag, startPoint x: 608, startPoint y: 333, endPoint x: 651, endPoint y: 335, distance: 43.1
click at [608, 330] on button "Add" at bounding box center [590, 323] width 47 height 16
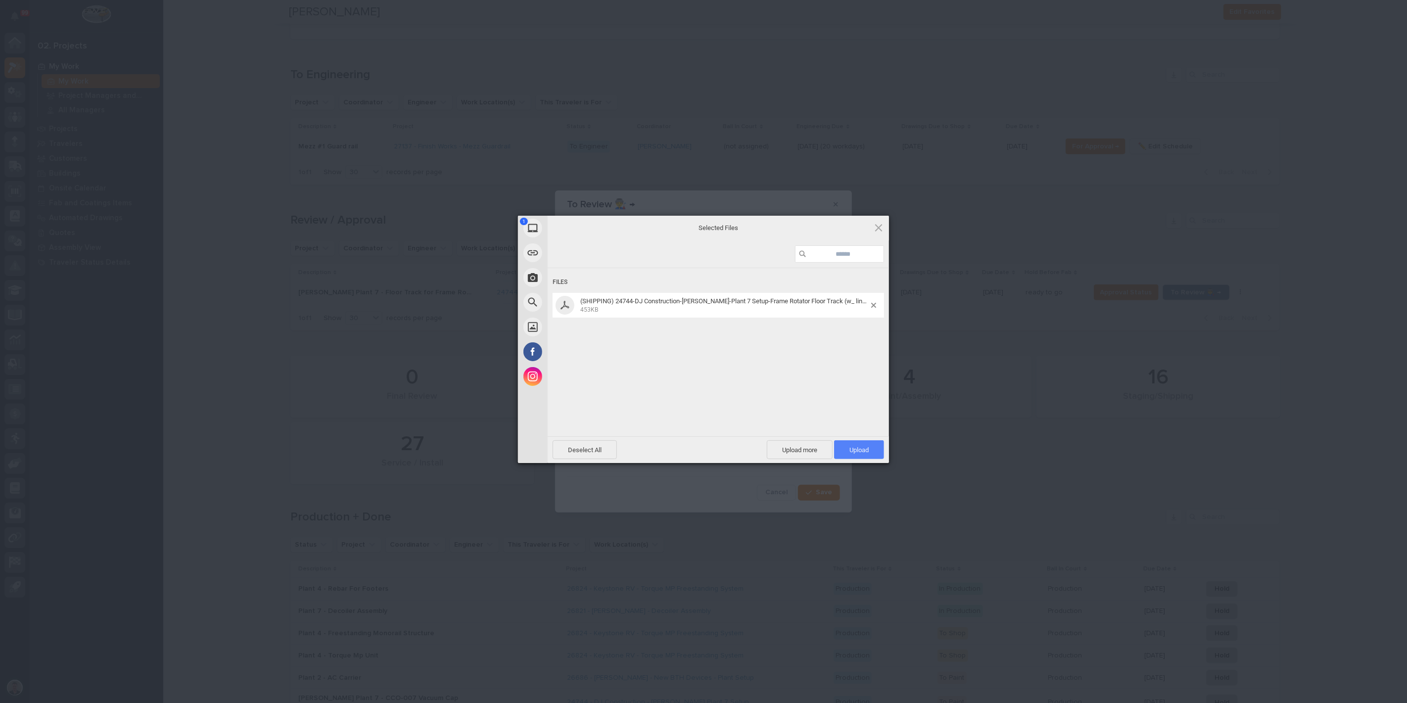
click at [848, 445] on span "Upload 1" at bounding box center [859, 449] width 50 height 19
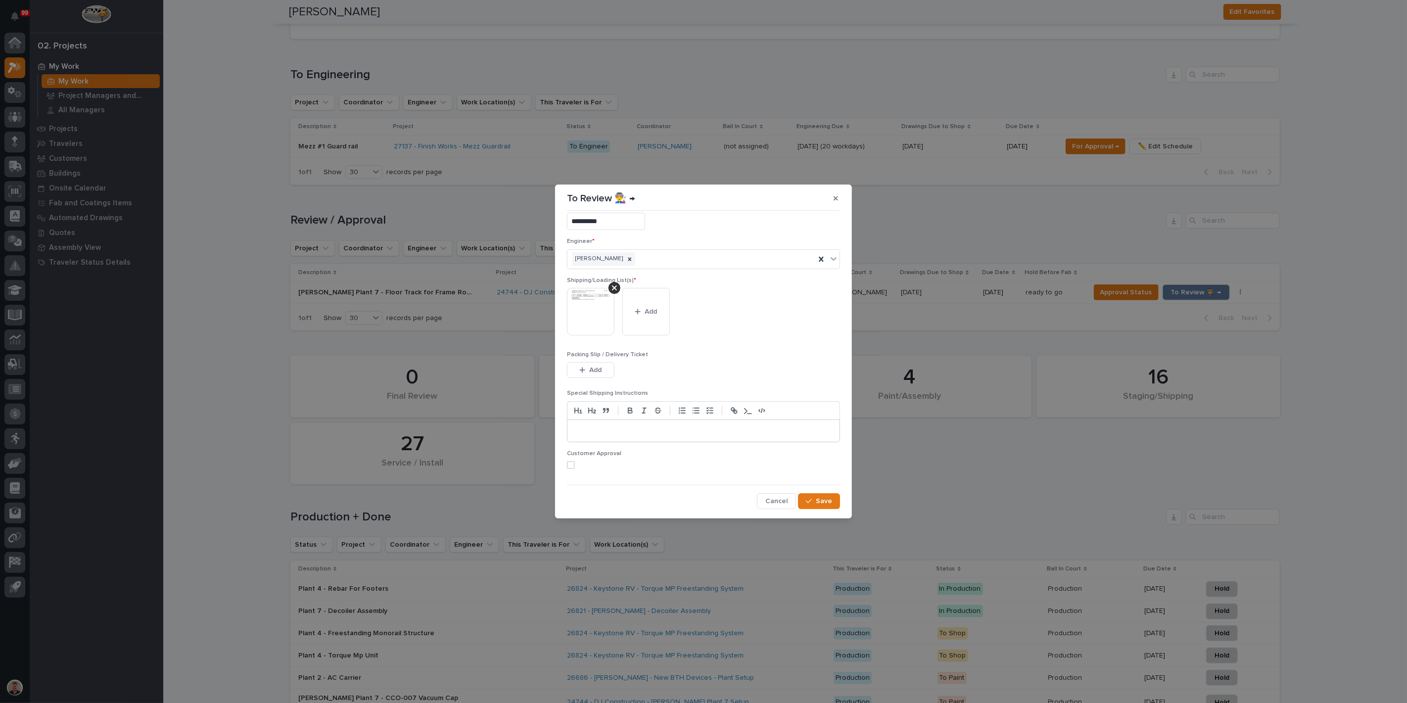
scroll to position [64, 0]
click at [575, 461] on span at bounding box center [571, 465] width 8 height 8
click at [806, 503] on icon "button" at bounding box center [809, 501] width 6 height 4
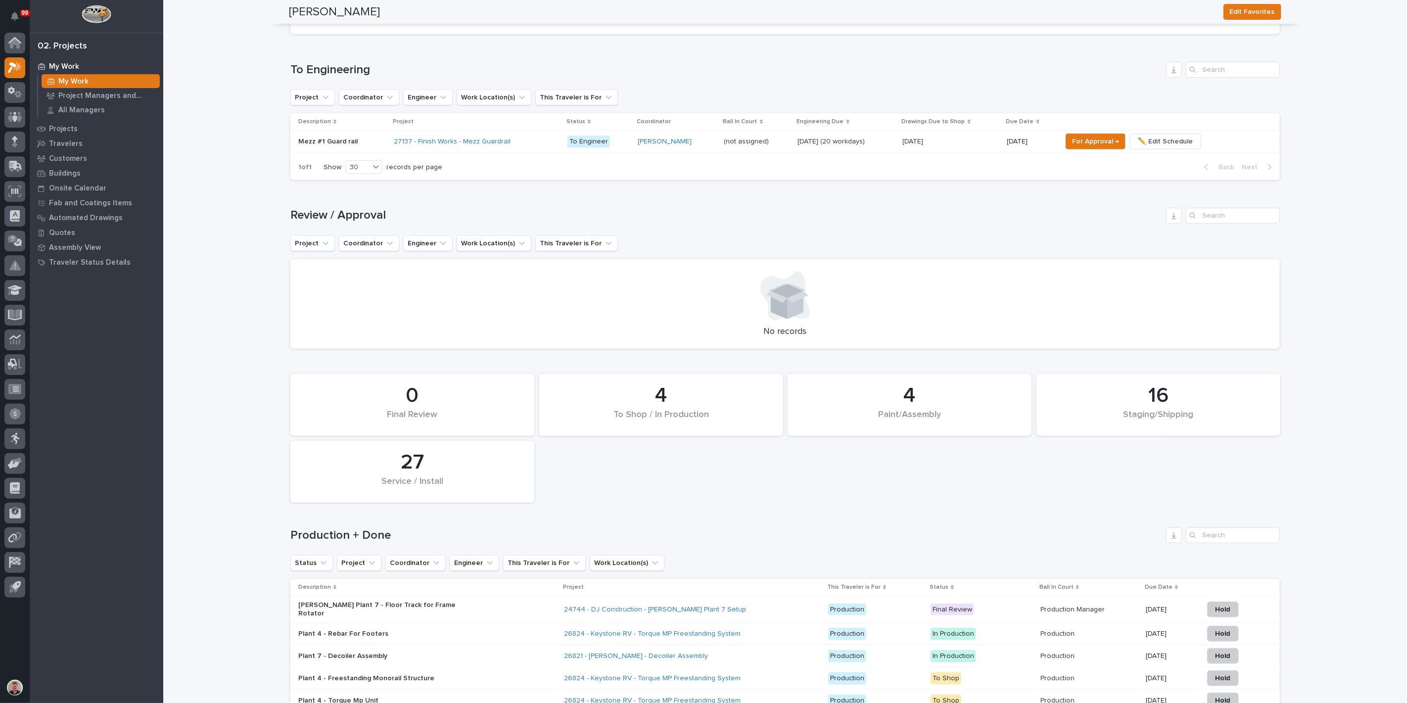
scroll to position [447, 0]
